Goal: Task Accomplishment & Management: Use online tool/utility

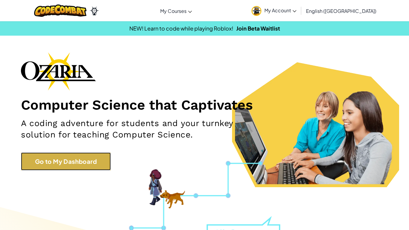
click at [68, 162] on link "Go to My Dashboard" at bounding box center [66, 161] width 90 height 18
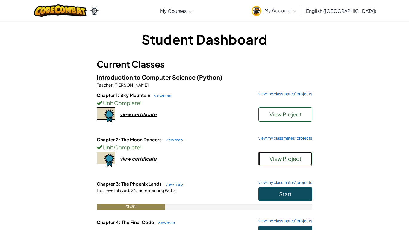
click at [279, 159] on span "View Project" at bounding box center [285, 158] width 32 height 7
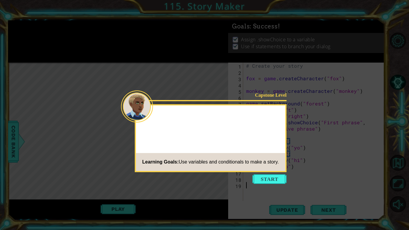
click at [279, 180] on button "Start" at bounding box center [269, 179] width 34 height 10
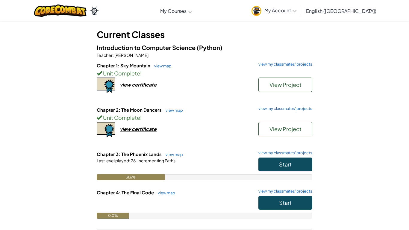
scroll to position [35, 0]
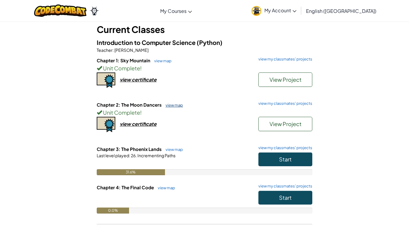
click at [174, 104] on link "view map" at bounding box center [172, 105] width 20 height 5
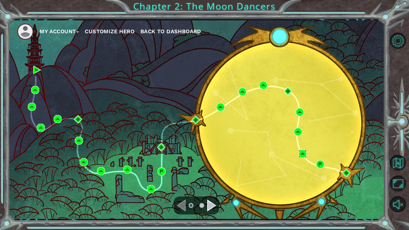
click at [300, 153] on img at bounding box center [303, 154] width 8 height 8
